Goal: Task Accomplishment & Management: Use online tool/utility

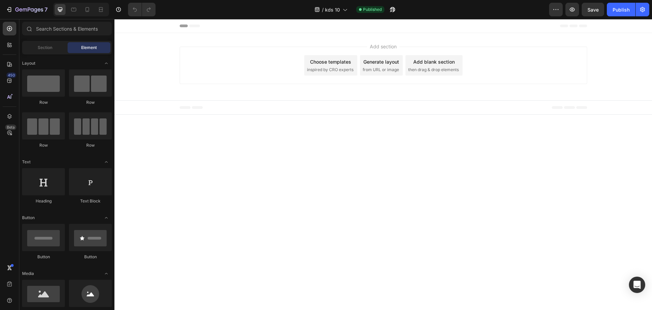
click at [339, 64] on div "Choose templates" at bounding box center [330, 61] width 41 height 7
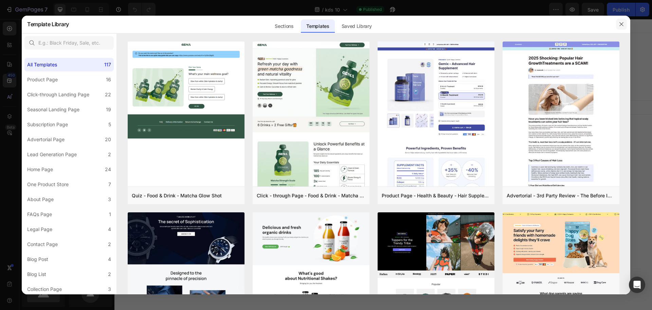
click at [622, 27] on button "button" at bounding box center [621, 24] width 11 height 11
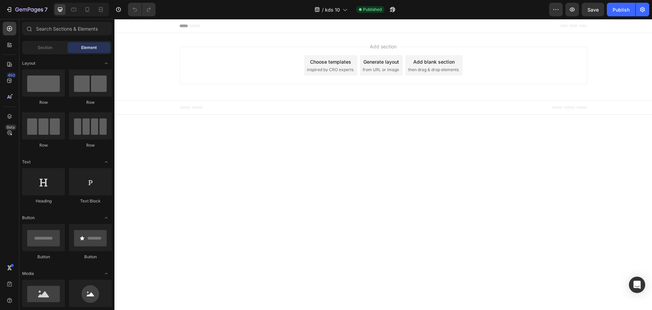
click at [433, 66] on div "Add blank section then drag & drop elements" at bounding box center [434, 65] width 57 height 20
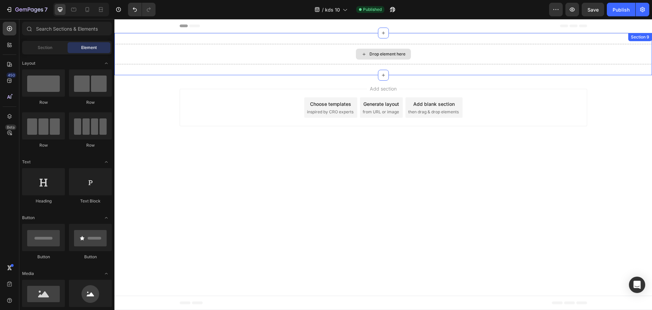
click at [375, 53] on div "Drop element here" at bounding box center [388, 53] width 36 height 5
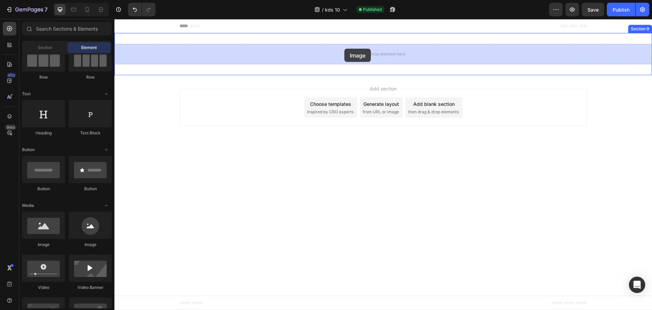
drag, startPoint x: 165, startPoint y: 251, endPoint x: 345, endPoint y: 49, distance: 270.5
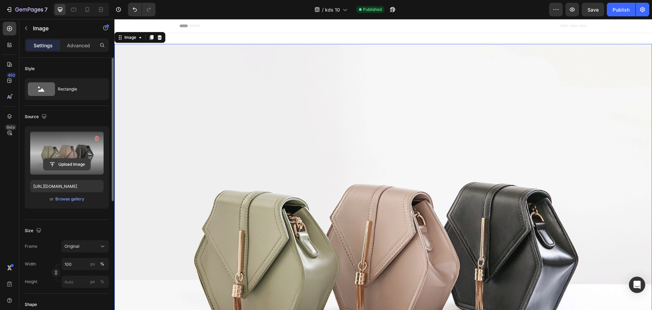
click at [73, 162] on input "file" at bounding box center [66, 164] width 47 height 12
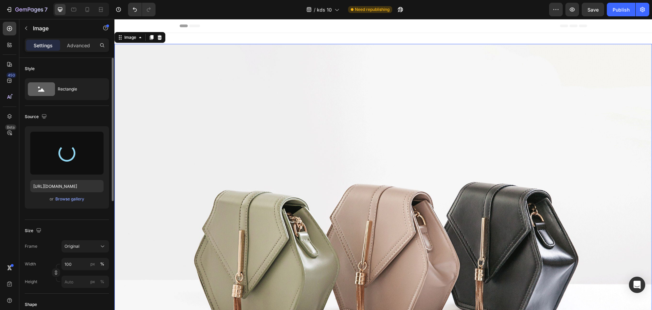
type input "https://cdn.shopify.com/s/files/1/0612/5351/7510/files/gempages_492700310498706…"
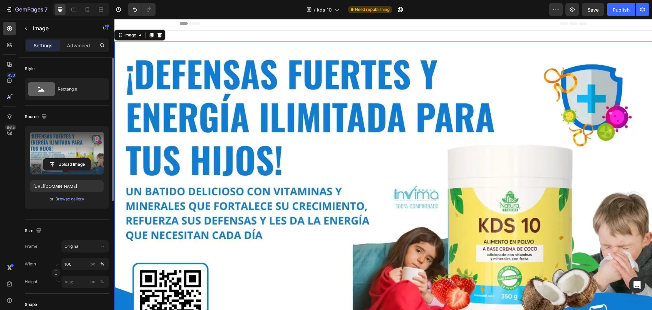
scroll to position [0, 0]
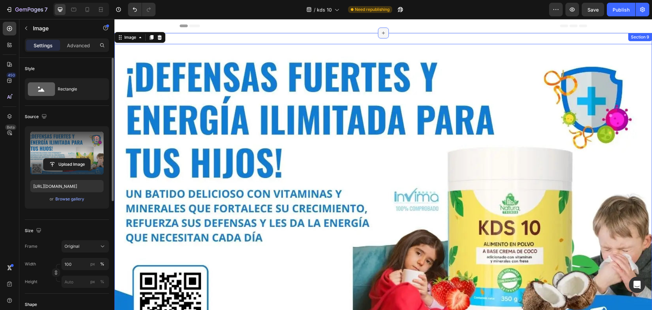
click at [383, 36] on div at bounding box center [383, 33] width 11 height 11
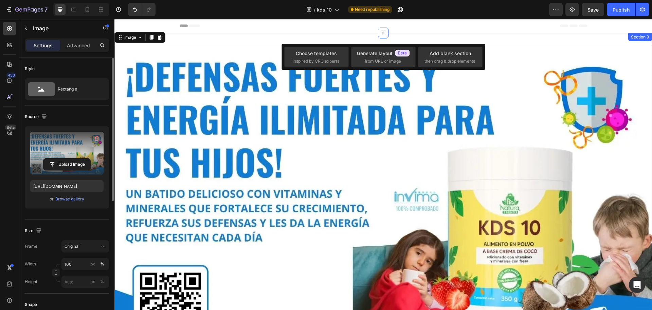
click at [417, 39] on div "Image 0 Section 9" at bounding box center [384, 195] width 538 height 324
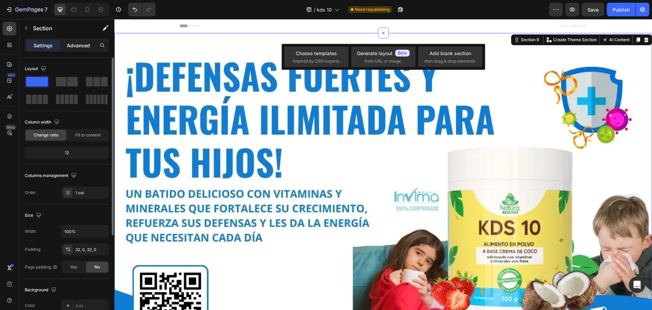
click at [83, 50] on div "Advanced" at bounding box center [78, 45] width 34 height 11
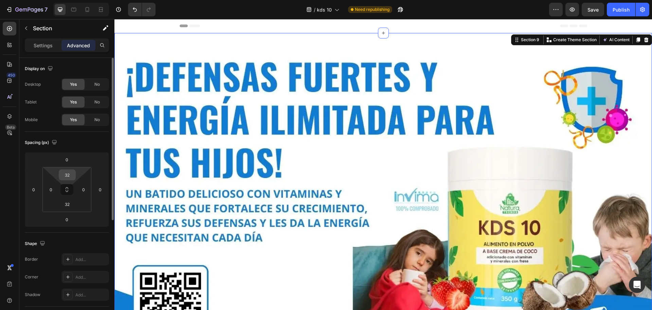
click at [70, 175] on input "32" at bounding box center [67, 175] width 14 height 10
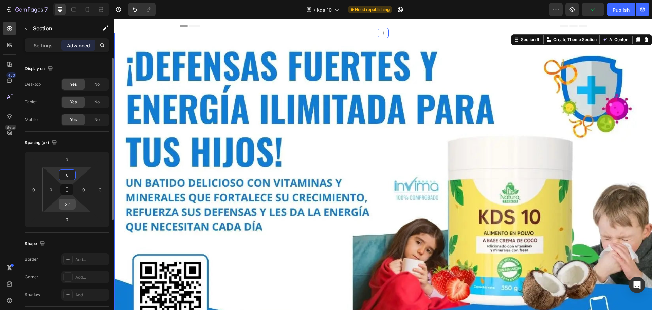
type input "0"
click at [70, 203] on input "32" at bounding box center [67, 204] width 14 height 10
type input "0"
click at [533, 36] on div "Section 9" at bounding box center [527, 40] width 29 height 8
click at [626, 7] on div "Publish" at bounding box center [621, 9] width 17 height 7
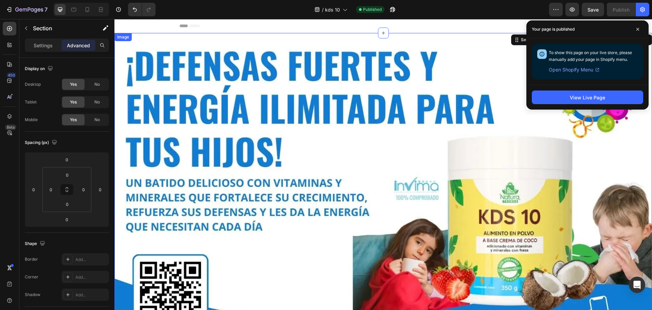
click at [473, 66] on img at bounding box center [384, 184] width 538 height 302
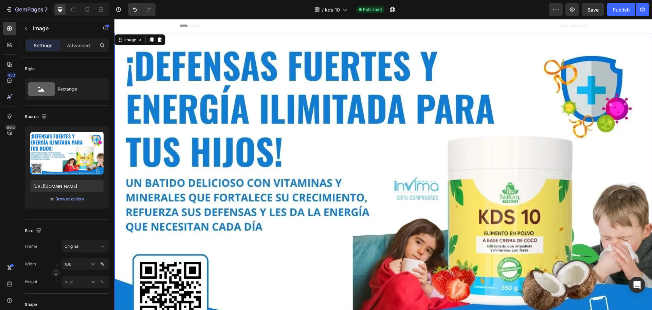
click at [241, 152] on img at bounding box center [384, 184] width 538 height 302
click at [80, 45] on p "Advanced" at bounding box center [78, 45] width 23 height 7
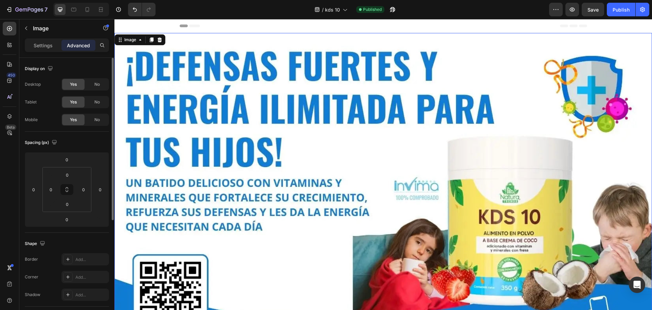
click at [74, 118] on span "Yes" at bounding box center [73, 120] width 7 height 6
click at [95, 121] on span "No" at bounding box center [96, 120] width 5 height 6
click at [623, 12] on div "Publish" at bounding box center [621, 9] width 17 height 7
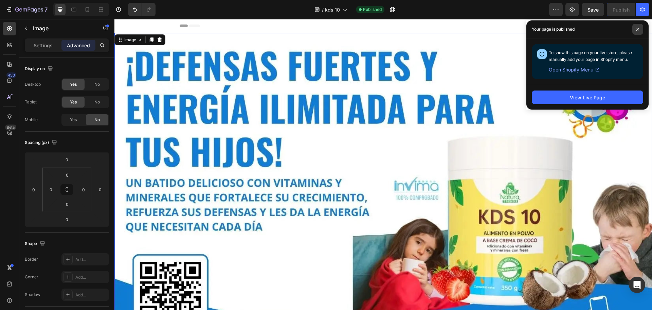
click at [641, 32] on span at bounding box center [638, 29] width 11 height 11
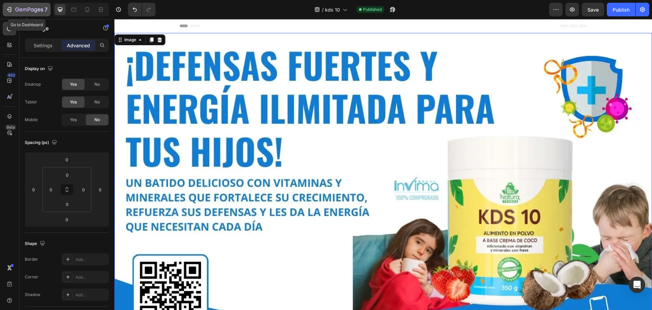
click at [14, 9] on div "7" at bounding box center [27, 9] width 42 height 8
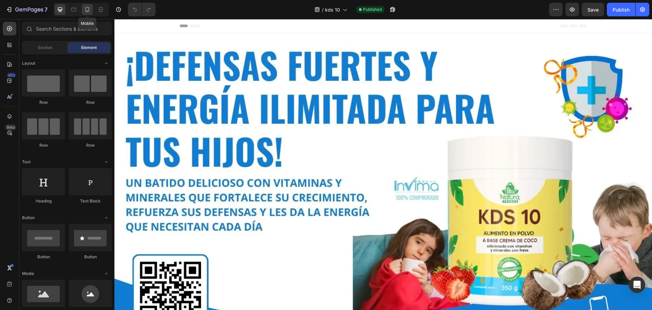
click at [85, 8] on icon at bounding box center [87, 9] width 7 height 7
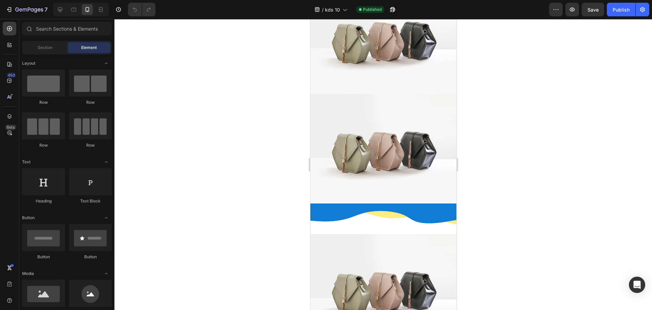
scroll to position [748, 0]
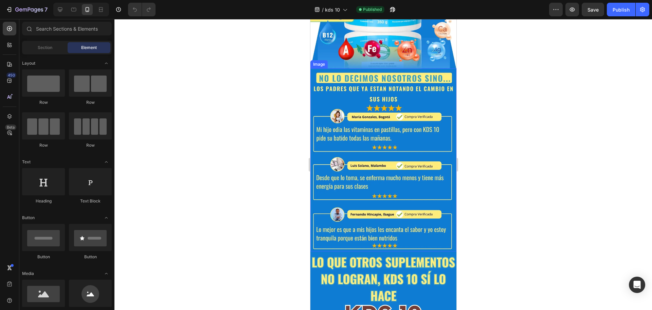
click at [388, 156] on img at bounding box center [383, 159] width 146 height 183
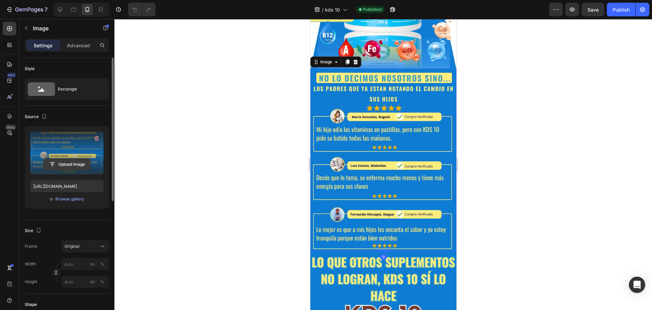
click at [72, 164] on input "file" at bounding box center [66, 164] width 47 height 12
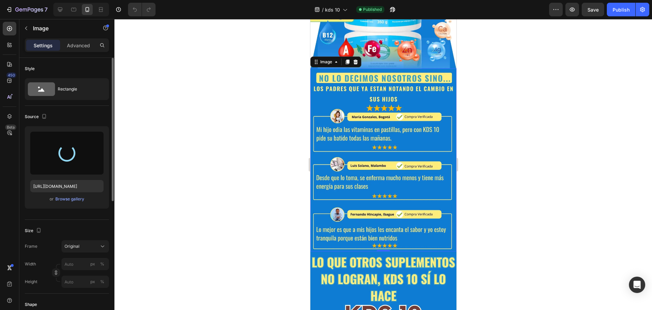
type input "[URL][DOMAIN_NAME]"
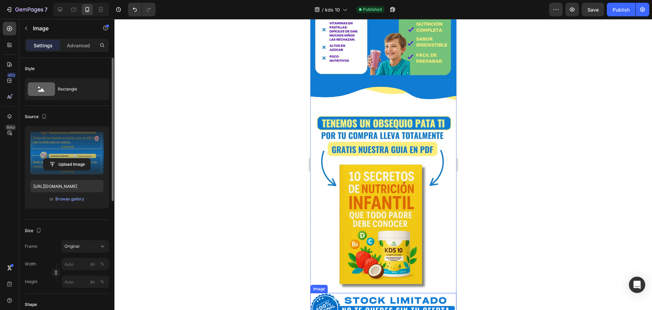
scroll to position [1087, 0]
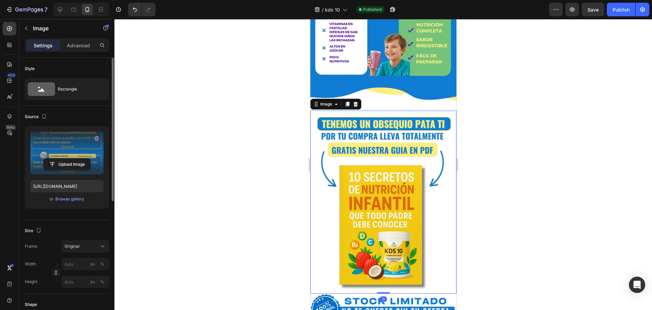
click at [417, 170] on img at bounding box center [383, 201] width 146 height 183
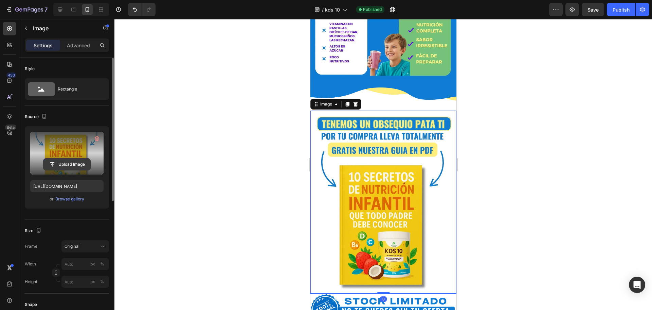
click at [60, 162] on input "file" at bounding box center [66, 164] width 47 height 12
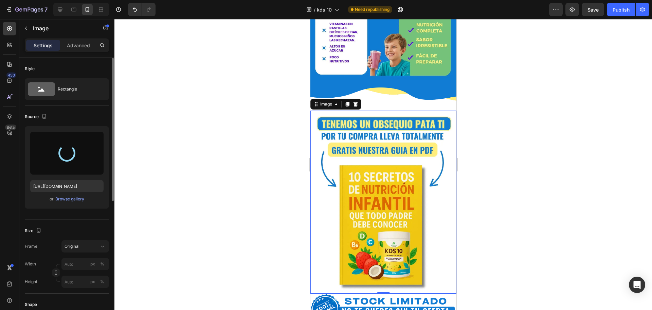
type input "[URL][DOMAIN_NAME]"
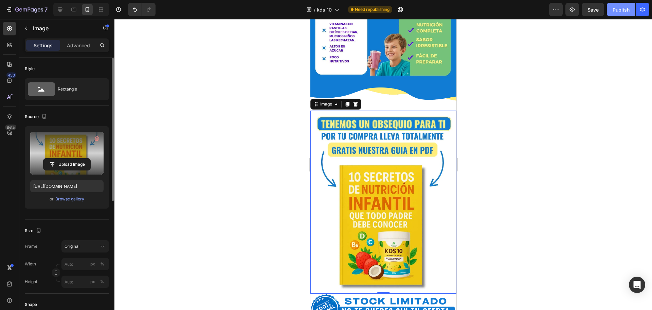
click at [622, 12] on div "Publish" at bounding box center [621, 9] width 17 height 7
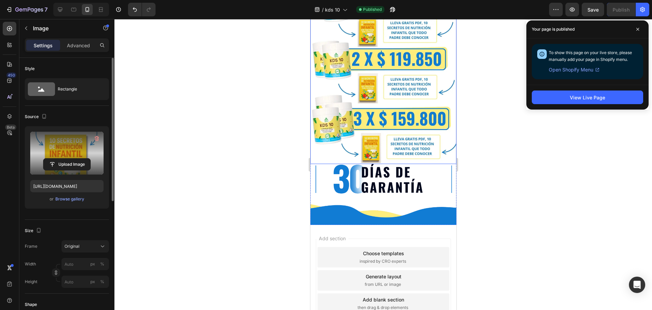
scroll to position [1449, 0]
